Goal: Transaction & Acquisition: Subscribe to service/newsletter

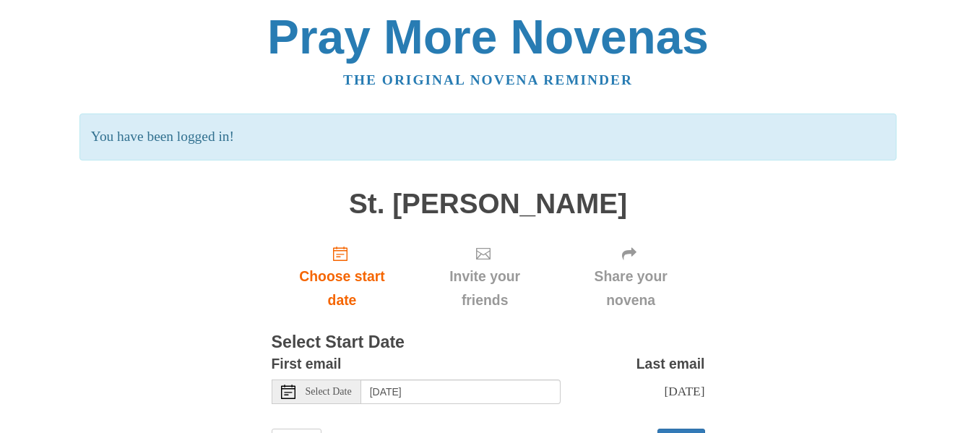
scroll to position [81, 0]
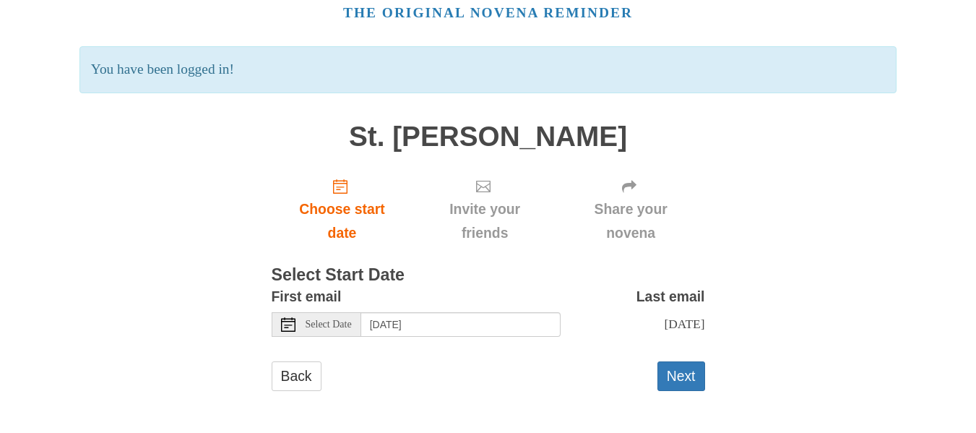
click at [292, 318] on div "Select Date" at bounding box center [317, 324] width 90 height 25
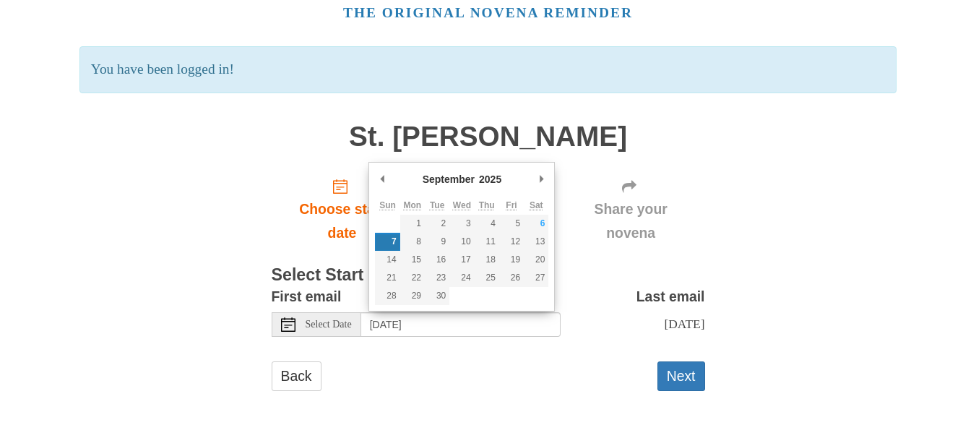
click at [292, 318] on div "Select Date" at bounding box center [317, 324] width 90 height 25
click at [293, 329] on div "First email Select Date Sunday, September 7th" at bounding box center [416, 311] width 289 height 52
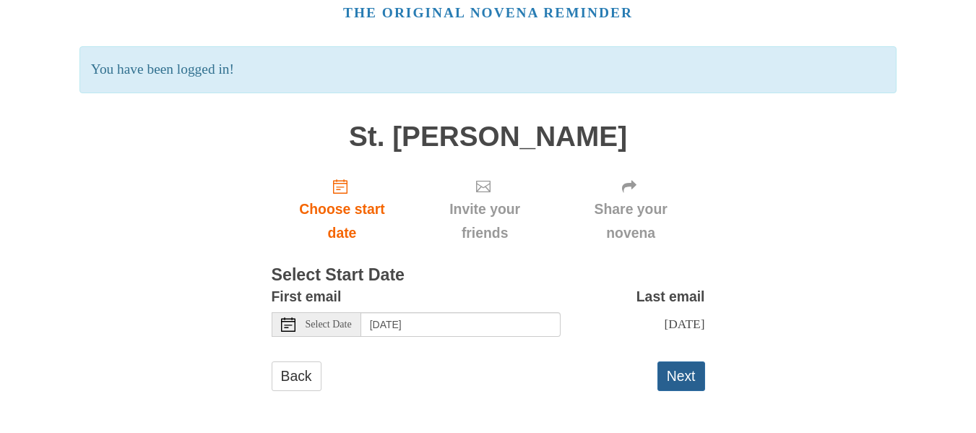
click at [677, 380] on button "Next" at bounding box center [681, 376] width 48 height 30
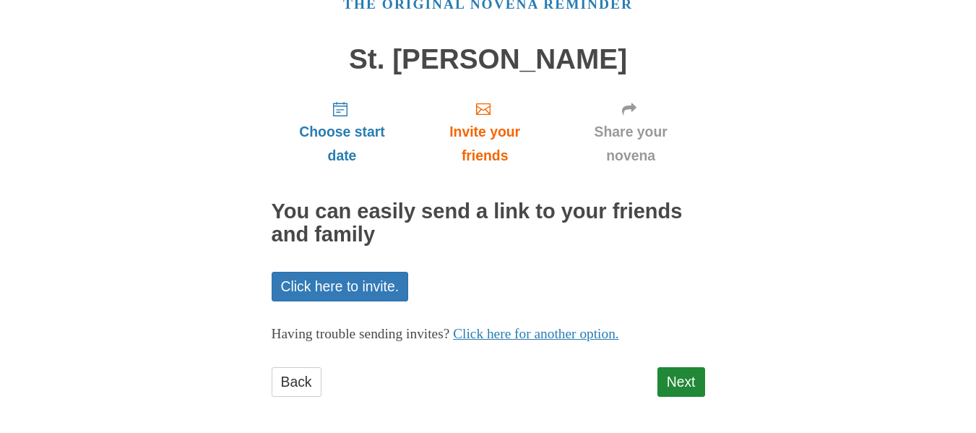
scroll to position [82, 0]
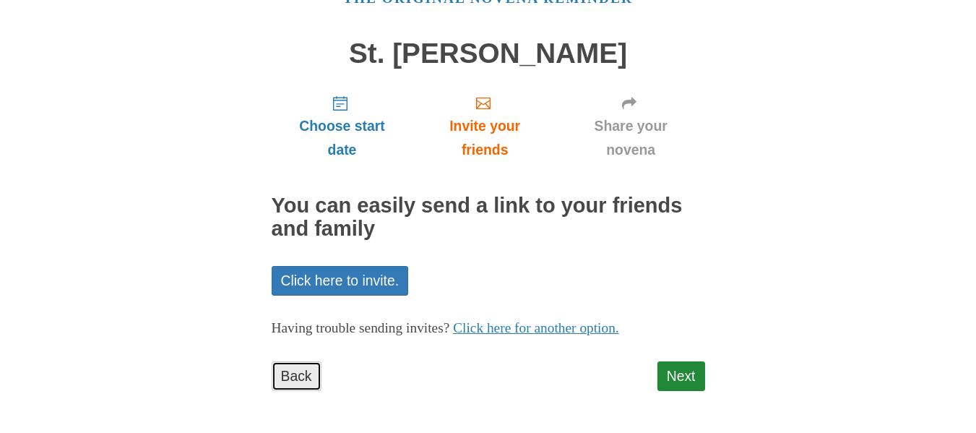
click at [298, 378] on link "Back" at bounding box center [297, 376] width 50 height 30
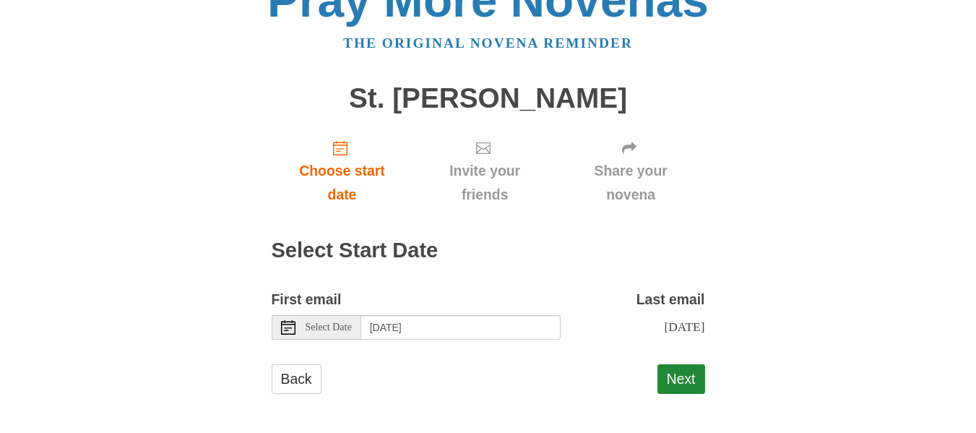
scroll to position [53, 0]
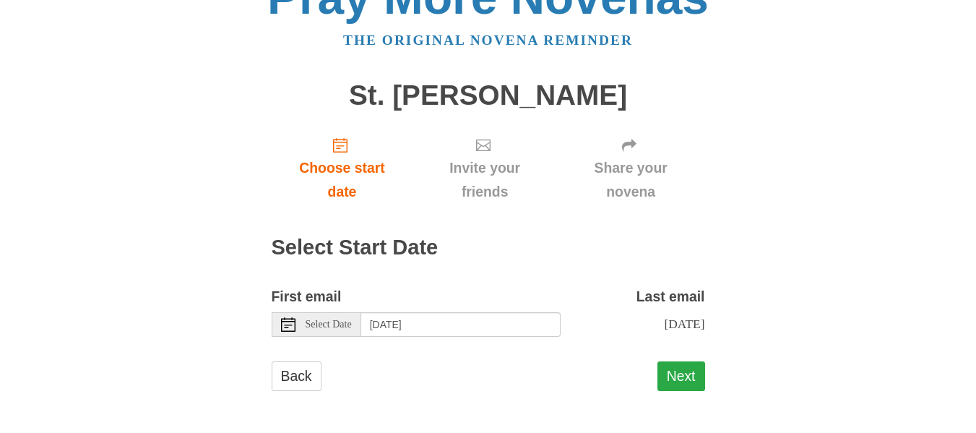
click at [691, 373] on button "Next" at bounding box center [681, 376] width 48 height 30
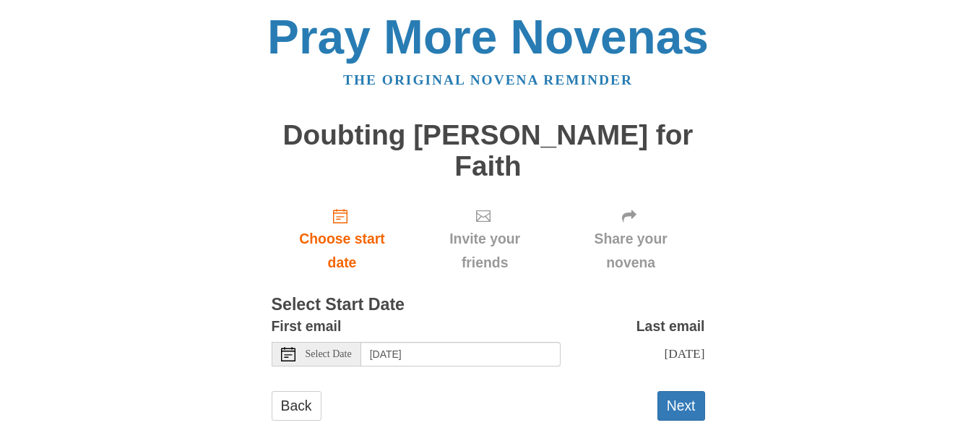
scroll to position [43, 0]
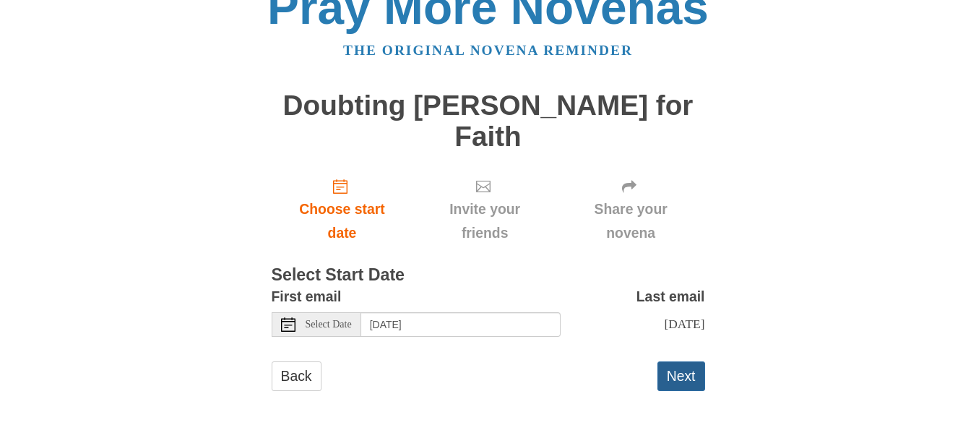
click at [688, 383] on button "Next" at bounding box center [681, 376] width 48 height 30
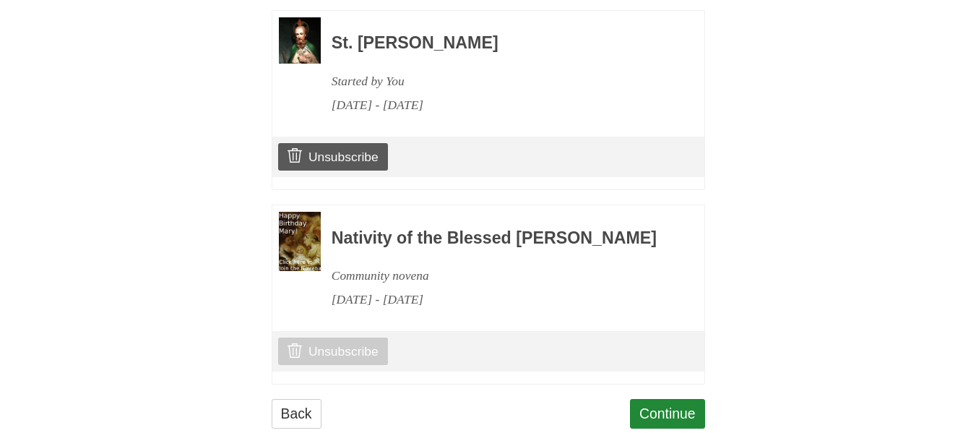
scroll to position [791, 0]
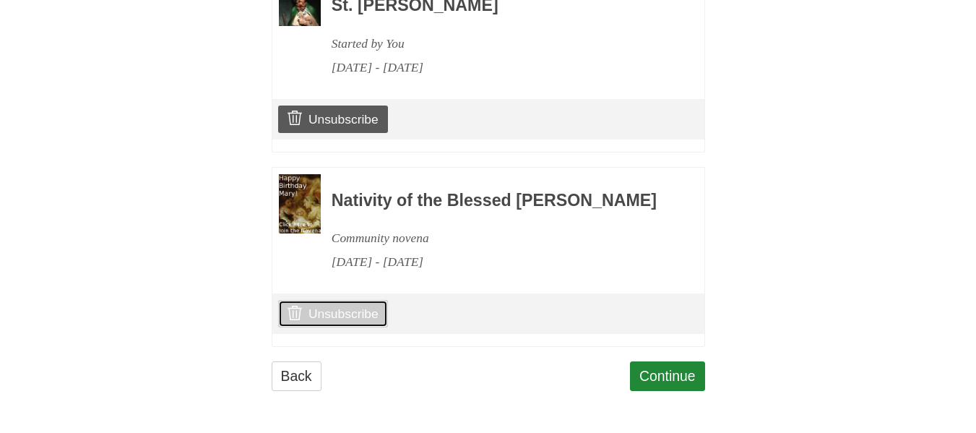
click at [332, 307] on link "Unsubscribe" at bounding box center [332, 313] width 109 height 27
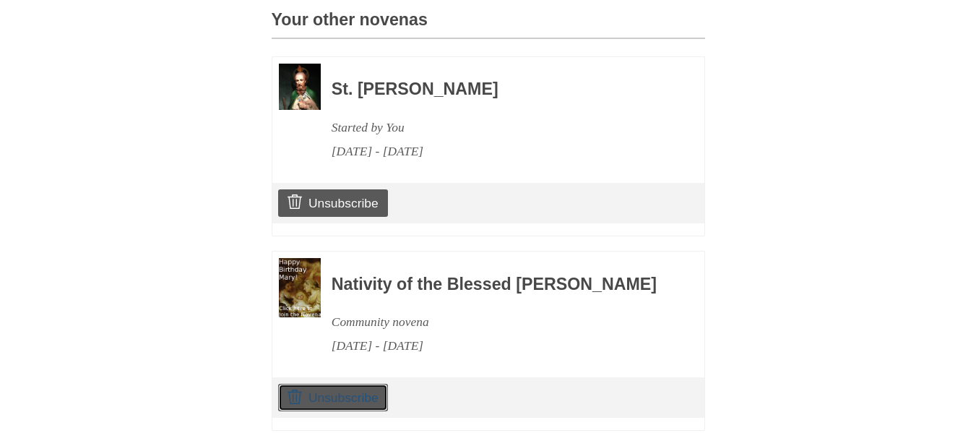
scroll to position [646, 0]
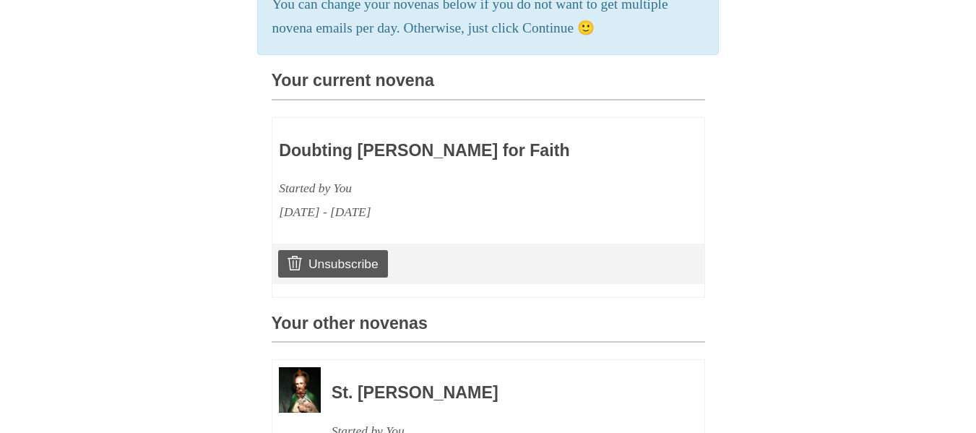
scroll to position [433, 0]
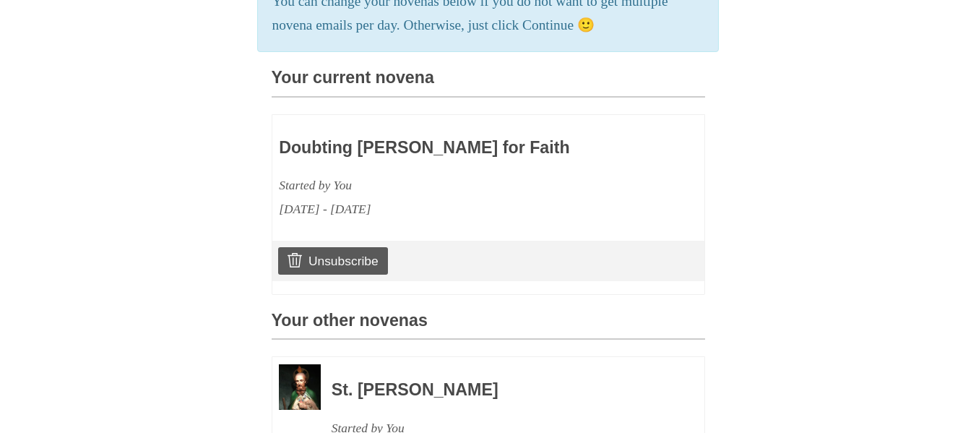
click at [408, 186] on div "Doubting Thomas Novena for Faith Started by You September 7, 2025 - September 1…" at bounding box center [446, 171] width 334 height 100
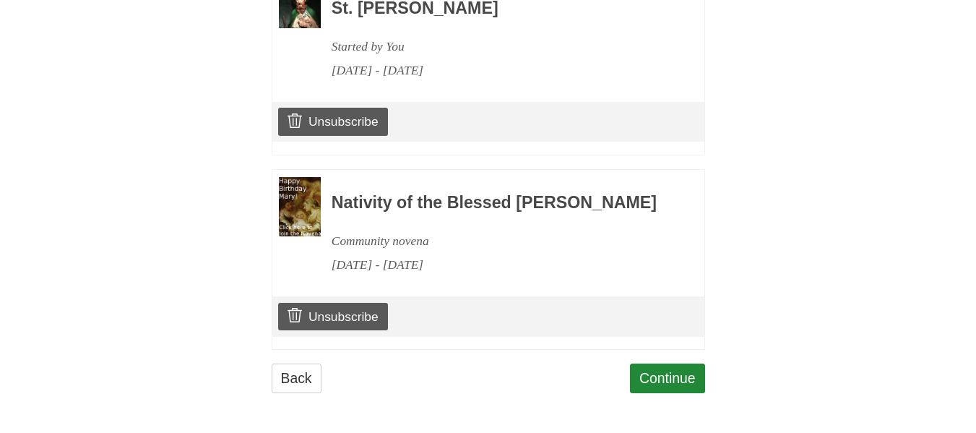
scroll to position [859, 0]
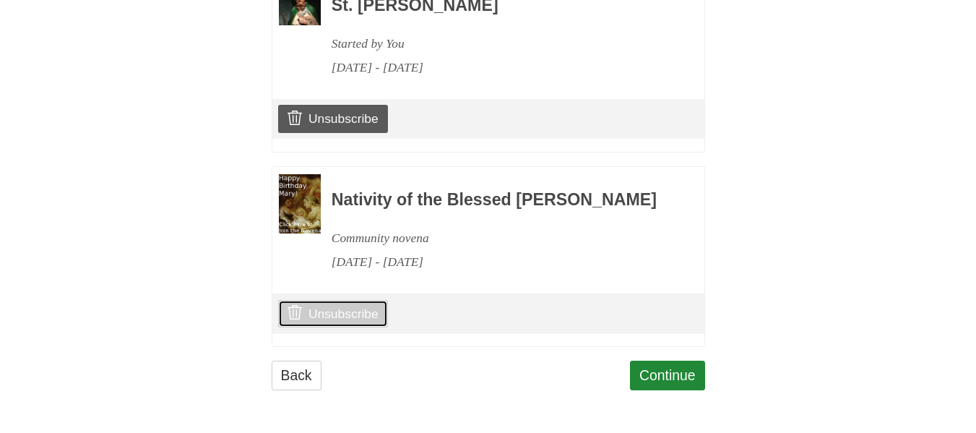
click at [341, 308] on link "Unsubscribe" at bounding box center [332, 313] width 109 height 27
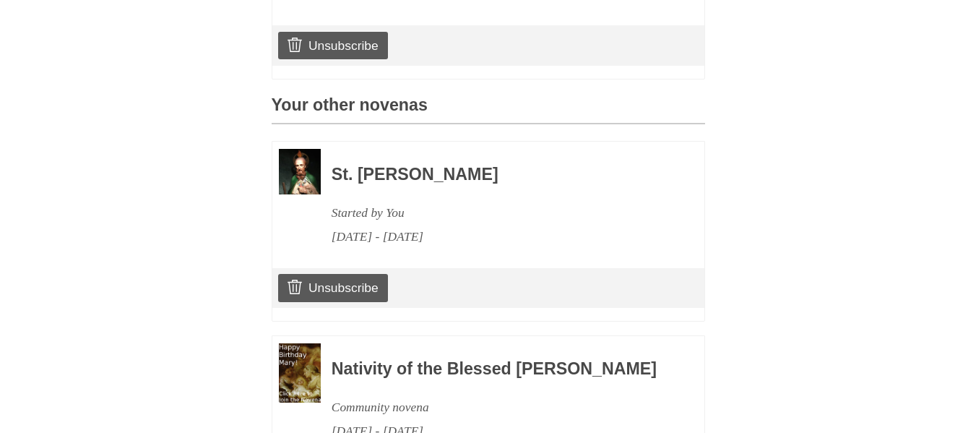
scroll to position [650, 0]
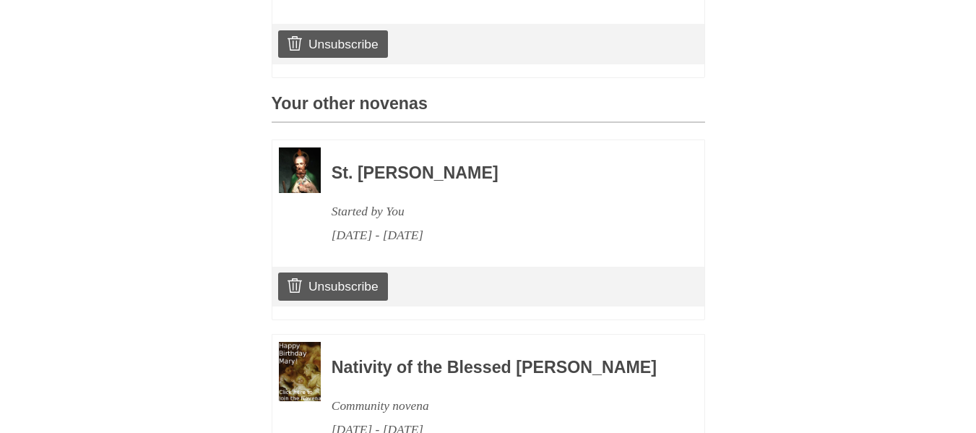
click at [402, 183] on h3 "St. [PERSON_NAME]" at bounding box center [499, 173] width 334 height 19
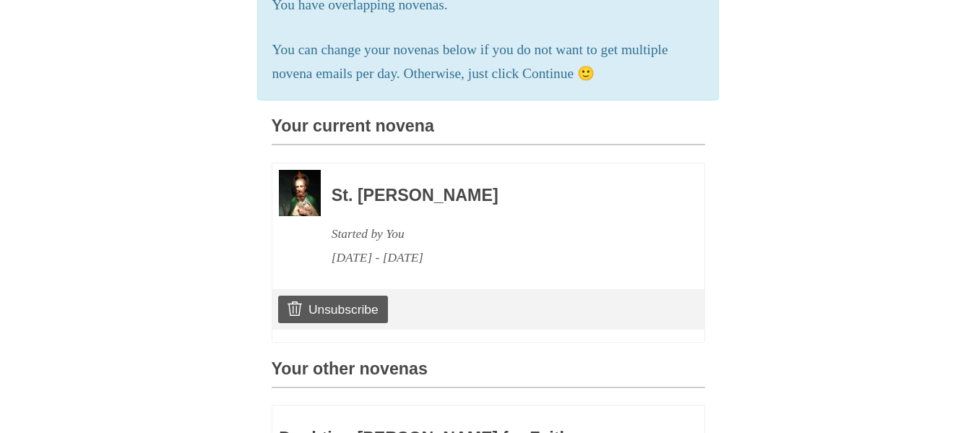
scroll to position [289, 0]
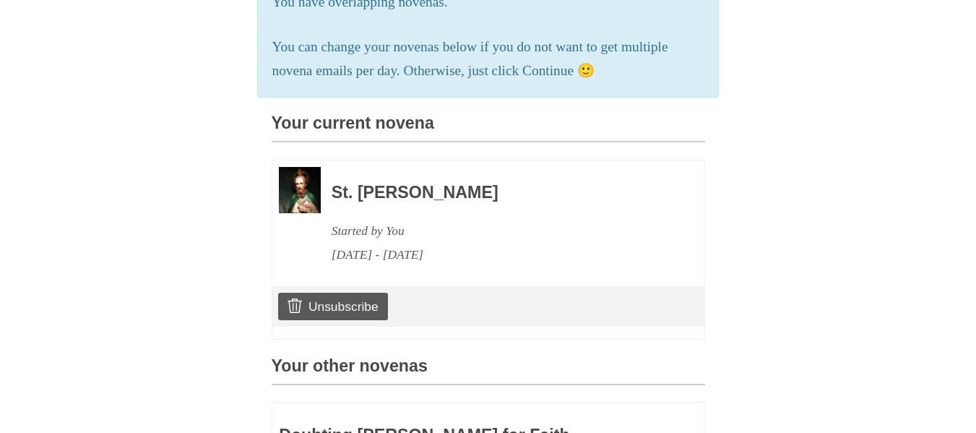
click at [296, 202] on img at bounding box center [300, 190] width 42 height 46
click at [405, 202] on h3 "St. [PERSON_NAME]" at bounding box center [499, 192] width 334 height 19
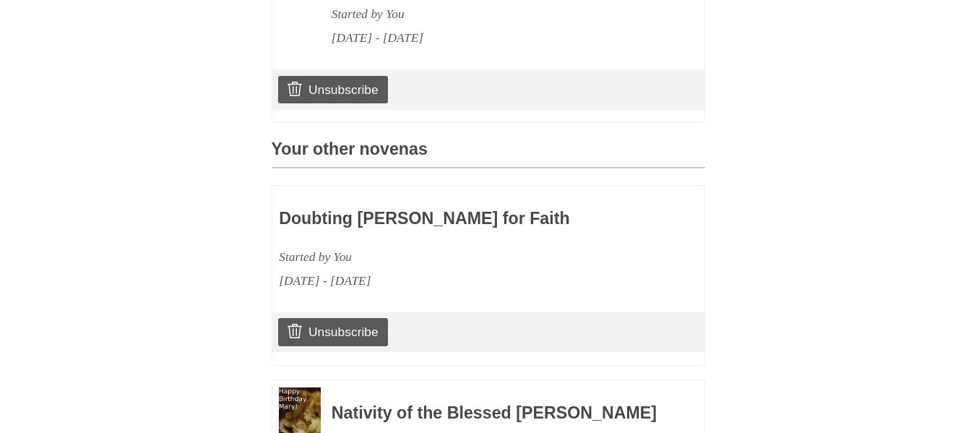
click at [386, 228] on h3 "Doubting Thomas Novena for Faith" at bounding box center [446, 218] width 334 height 19
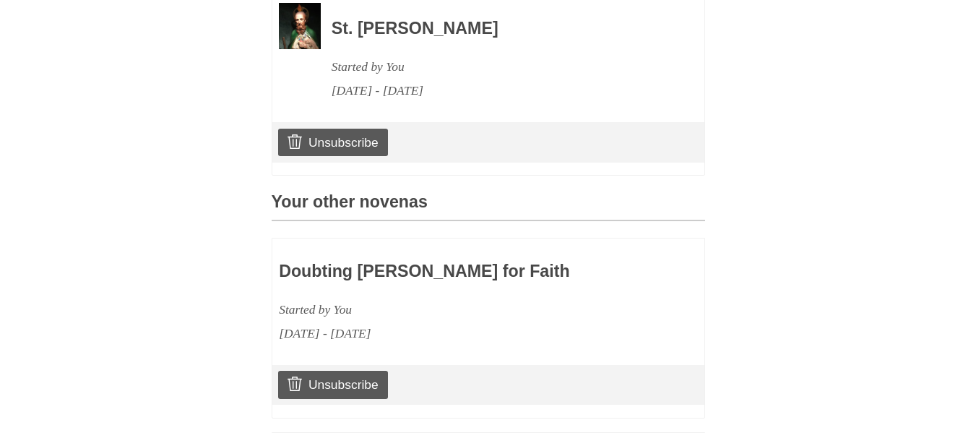
scroll to position [433, 0]
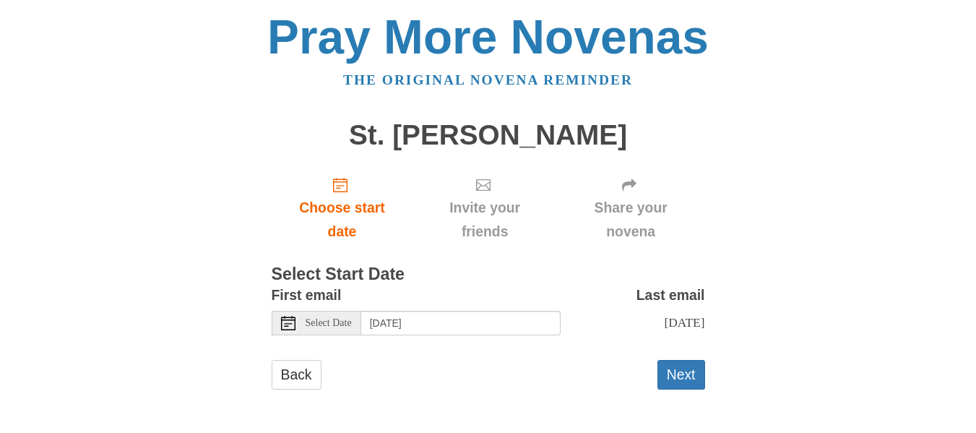
scroll to position [12, 0]
click at [688, 378] on button "Next" at bounding box center [681, 375] width 48 height 30
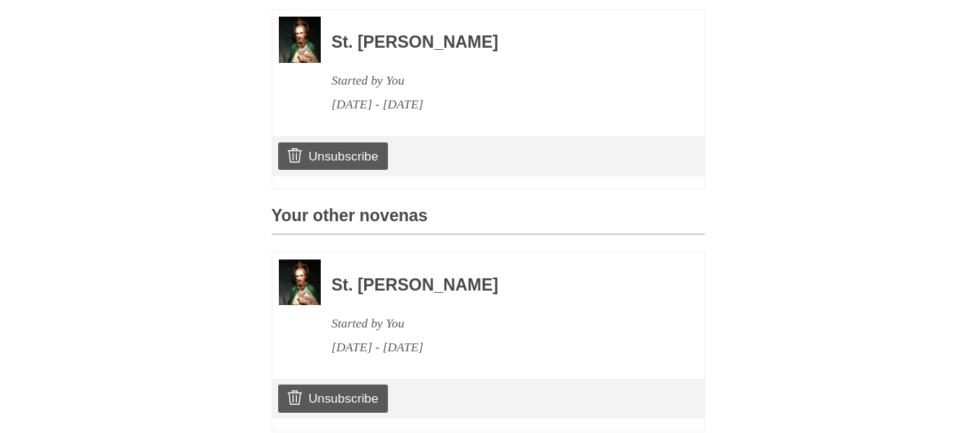
scroll to position [433, 0]
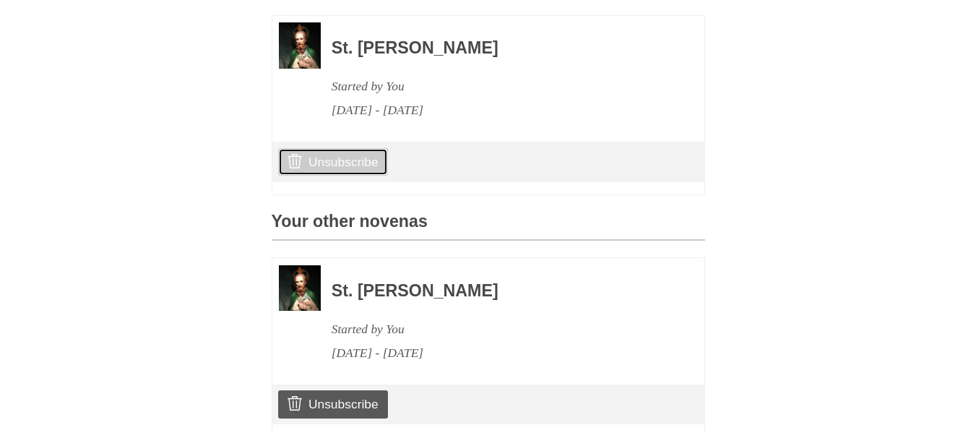
click at [363, 176] on link "Unsubscribe" at bounding box center [332, 161] width 109 height 27
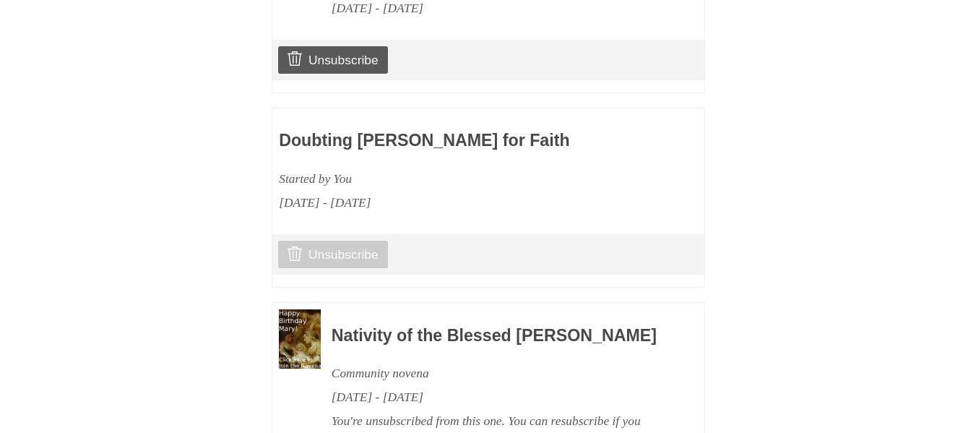
scroll to position [939, 0]
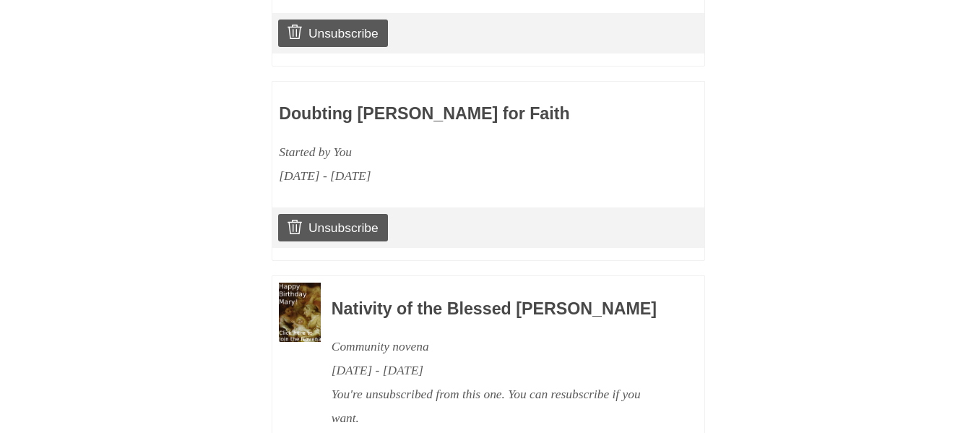
click at [411, 124] on h3 "Doubting Thomas Novena for Faith" at bounding box center [446, 114] width 334 height 19
click at [424, 160] on div "Doubting Thomas Novena for Faith Started by You September 7, 2025 - September 1…" at bounding box center [446, 138] width 334 height 100
drag, startPoint x: 357, startPoint y: 251, endPoint x: 550, endPoint y: 75, distance: 260.7
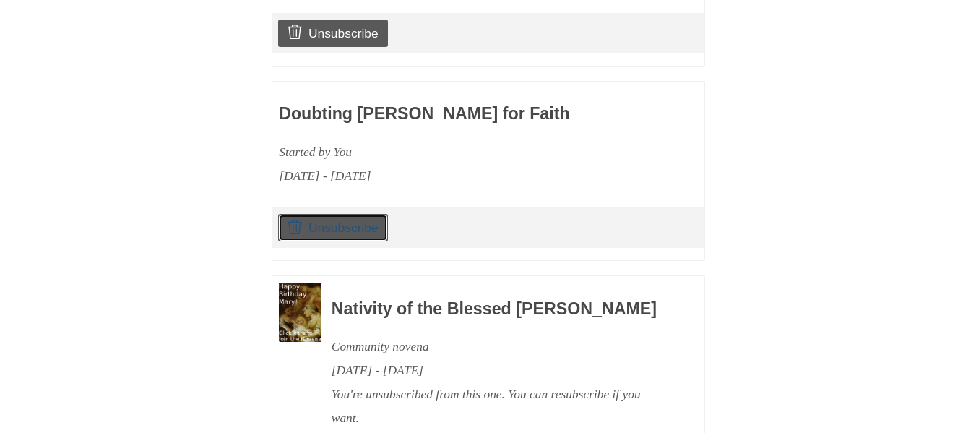
click at [357, 241] on link "Unsubscribe" at bounding box center [332, 227] width 109 height 27
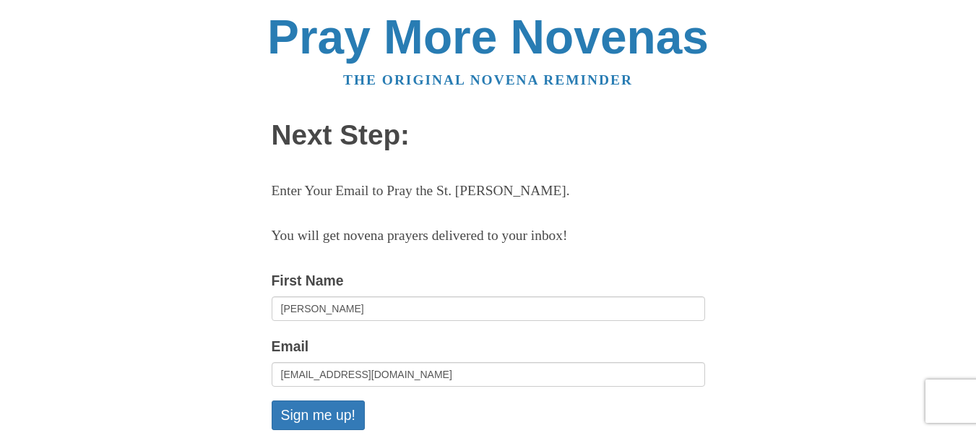
scroll to position [145, 0]
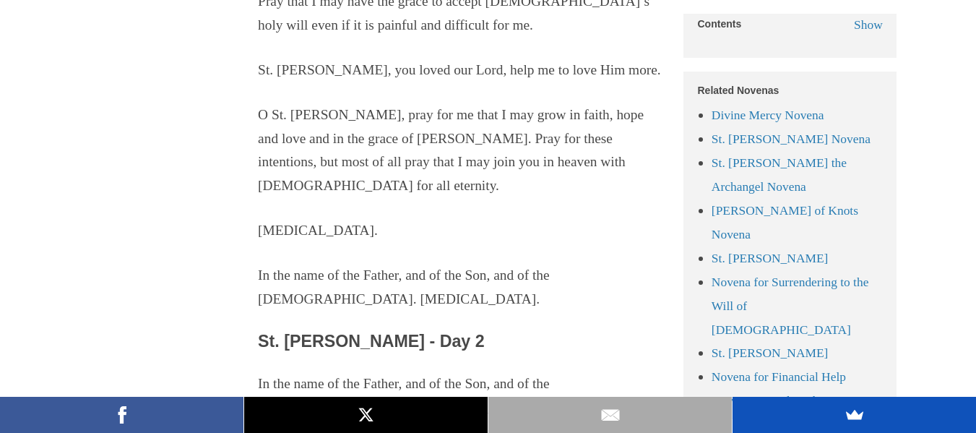
scroll to position [2712, 0]
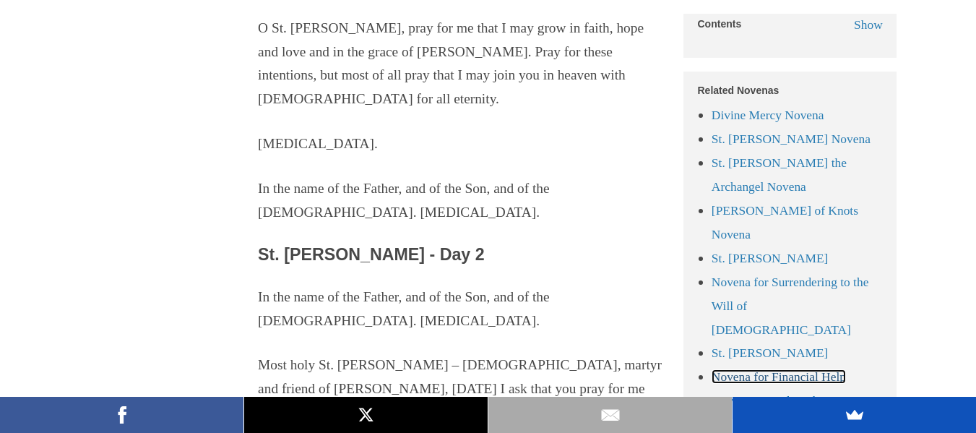
click at [781, 369] on link "Novena for Financial Help" at bounding box center [778, 376] width 134 height 14
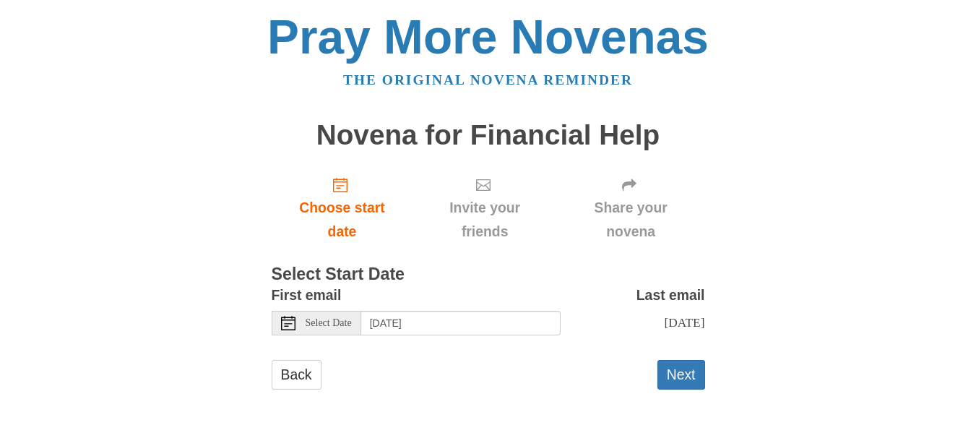
scroll to position [12, 0]
click at [691, 369] on button "Next" at bounding box center [681, 375] width 48 height 30
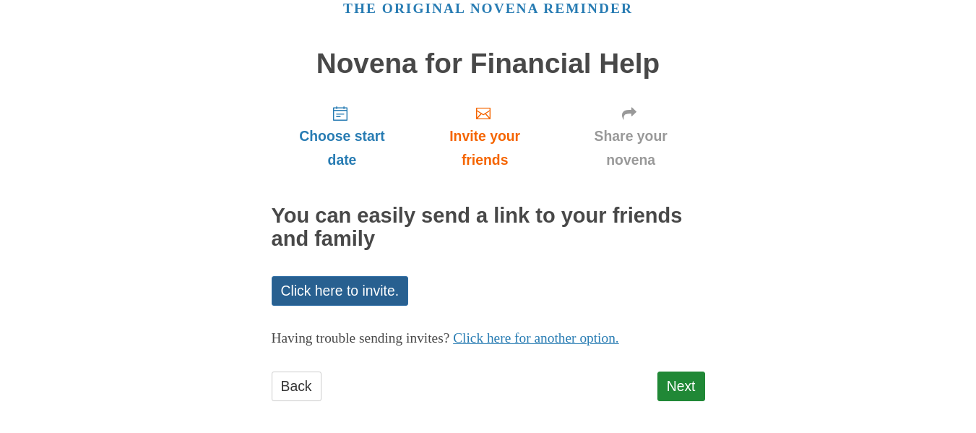
scroll to position [82, 0]
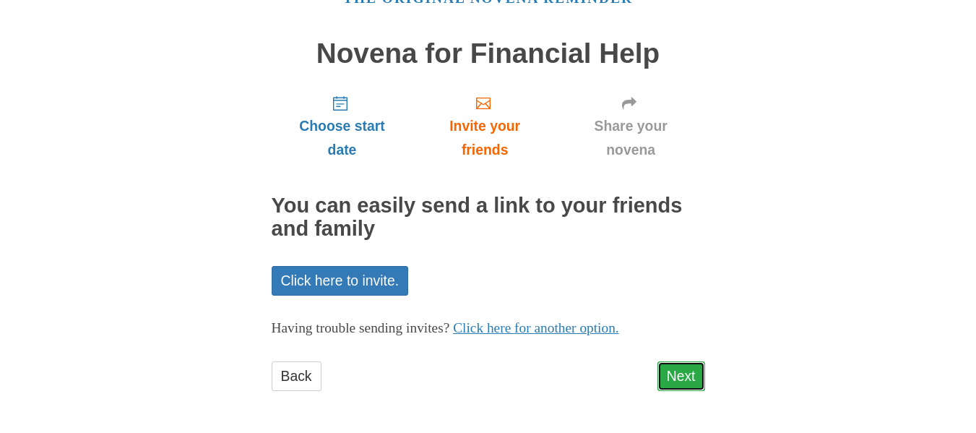
click at [694, 378] on link "Next" at bounding box center [681, 376] width 48 height 30
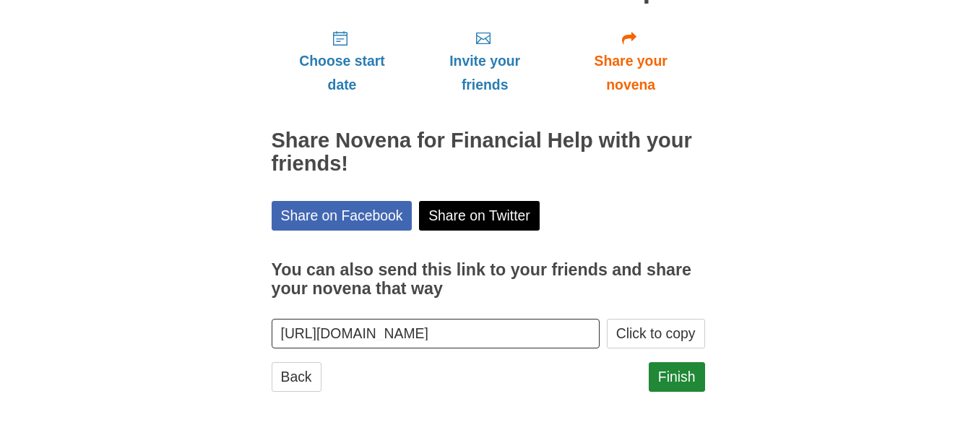
scroll to position [147, 0]
click at [681, 378] on link "Finish" at bounding box center [677, 376] width 56 height 30
